Goal: Information Seeking & Learning: Check status

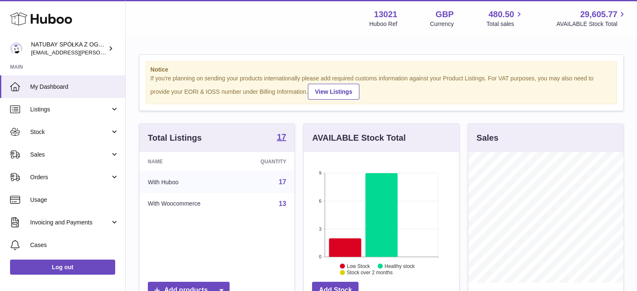
scroll to position [131, 155]
click at [36, 151] on span "Sales" at bounding box center [70, 155] width 80 height 8
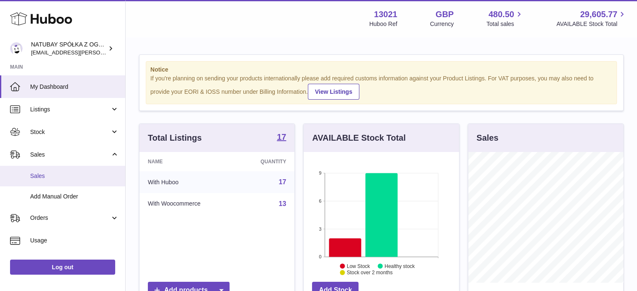
click at [42, 169] on link "Sales" at bounding box center [62, 176] width 125 height 21
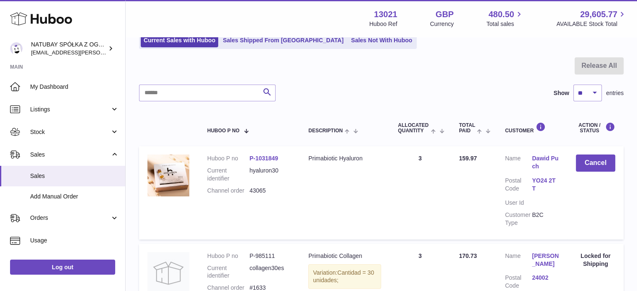
scroll to position [126, 0]
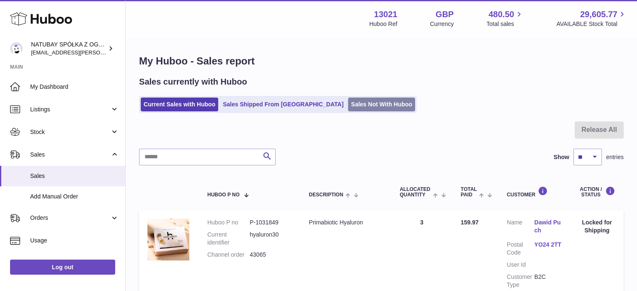
click at [348, 102] on link "Sales Not With Huboo" at bounding box center [381, 105] width 67 height 14
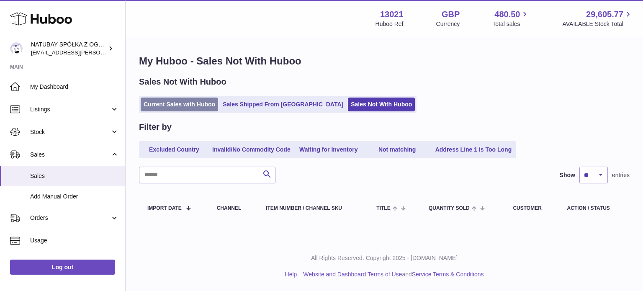
click at [202, 99] on link "Current Sales with Huboo" at bounding box center [179, 105] width 77 height 14
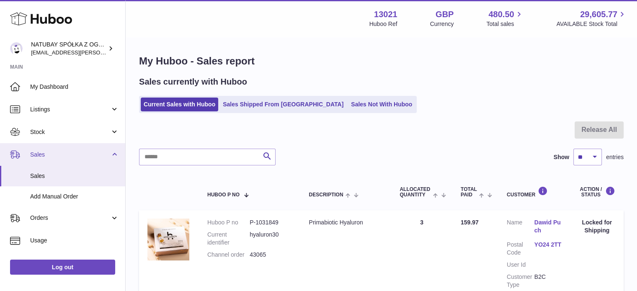
click at [77, 152] on span "Sales" at bounding box center [70, 155] width 80 height 8
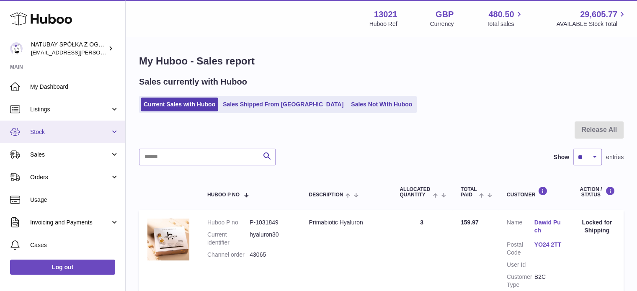
click at [72, 138] on link "Stock" at bounding box center [62, 132] width 125 height 23
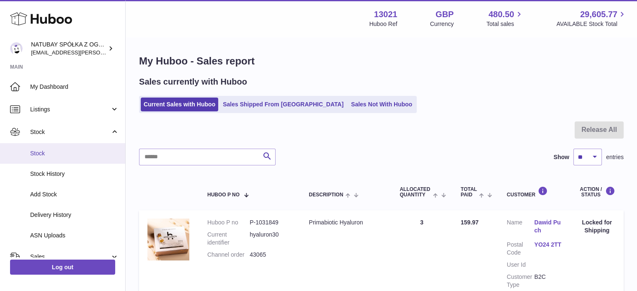
click at [70, 149] on span "Stock" at bounding box center [74, 153] width 89 height 8
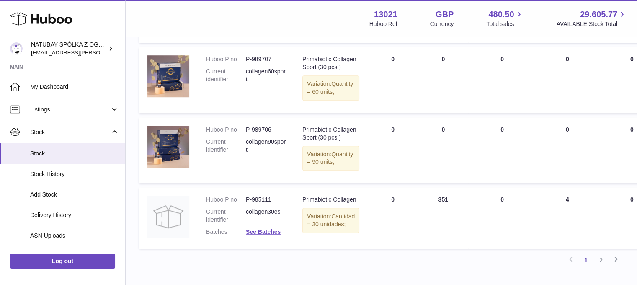
scroll to position [712, 0]
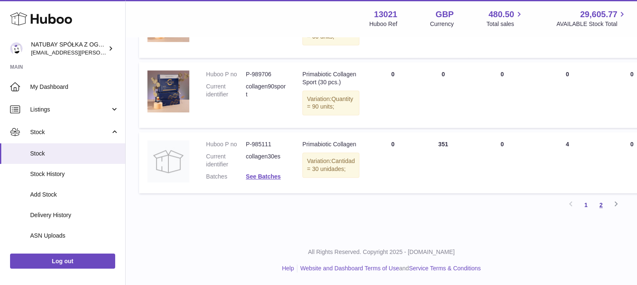
click at [603, 212] on link "2" at bounding box center [600, 204] width 15 height 15
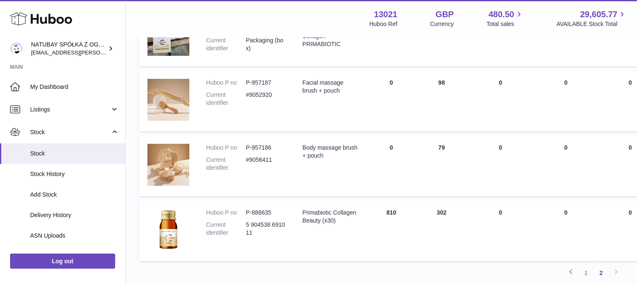
scroll to position [373, 0]
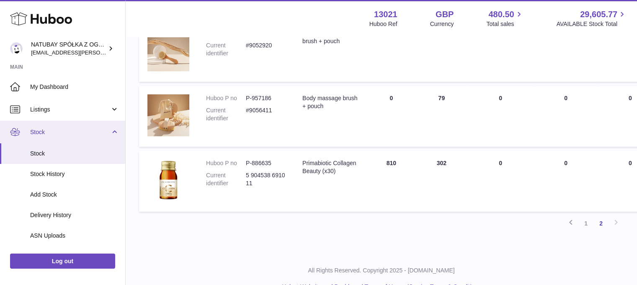
click at [54, 139] on link "Stock" at bounding box center [62, 132] width 125 height 23
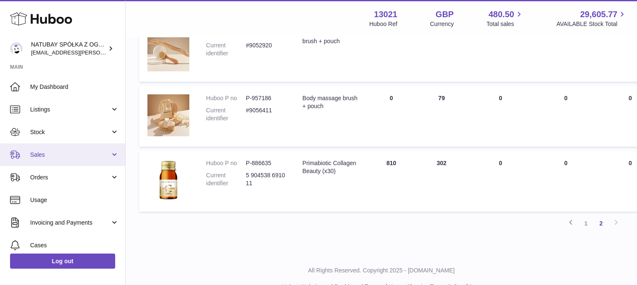
click at [54, 151] on span "Sales" at bounding box center [70, 155] width 80 height 8
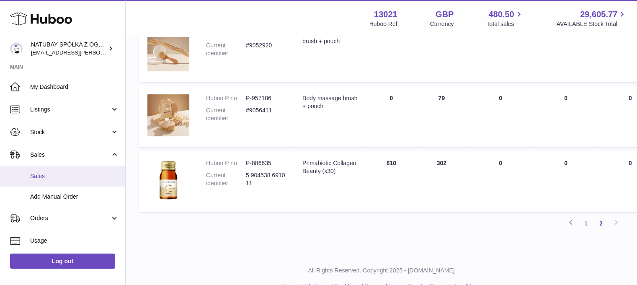
click at [53, 166] on link "Sales" at bounding box center [62, 176] width 125 height 21
